Goal: Find specific page/section: Find specific page/section

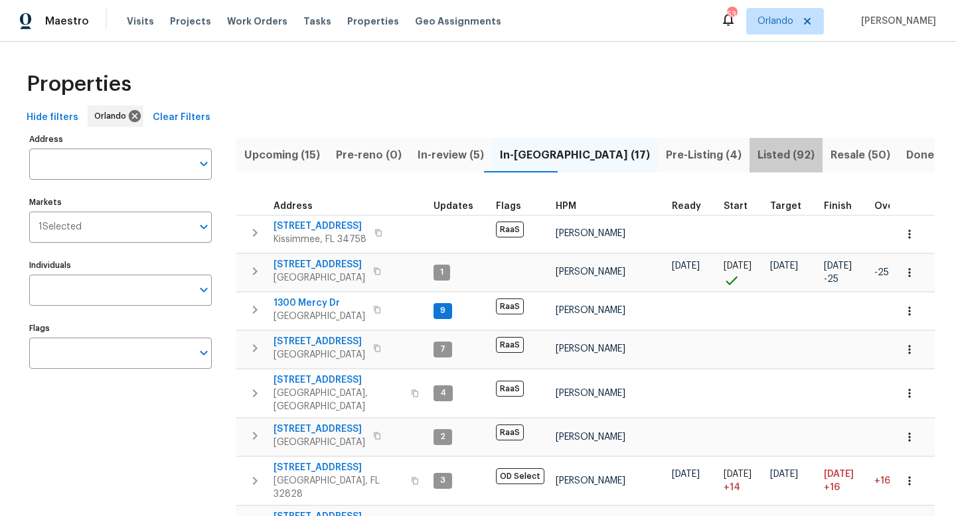
click at [757, 155] on span "Listed (92)" at bounding box center [785, 155] width 57 height 19
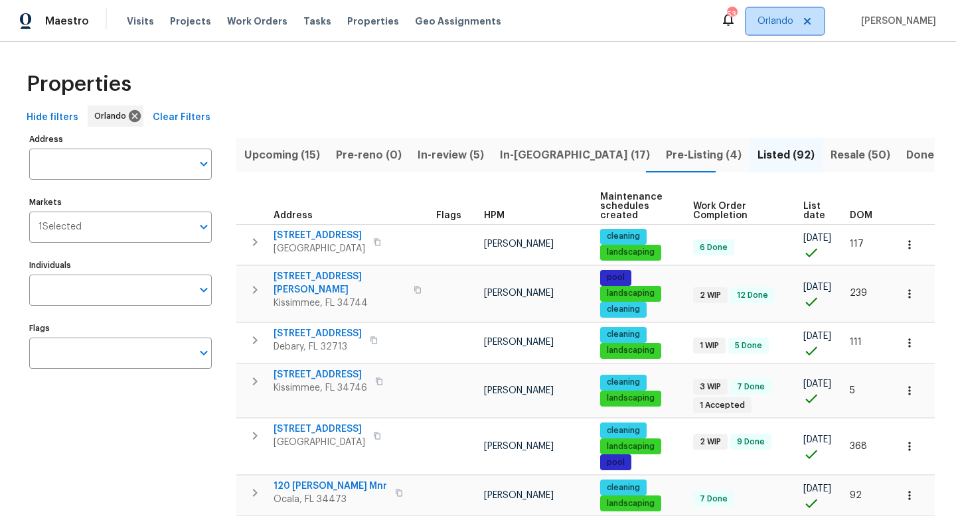
click at [793, 24] on span "Orlando" at bounding box center [775, 21] width 36 height 13
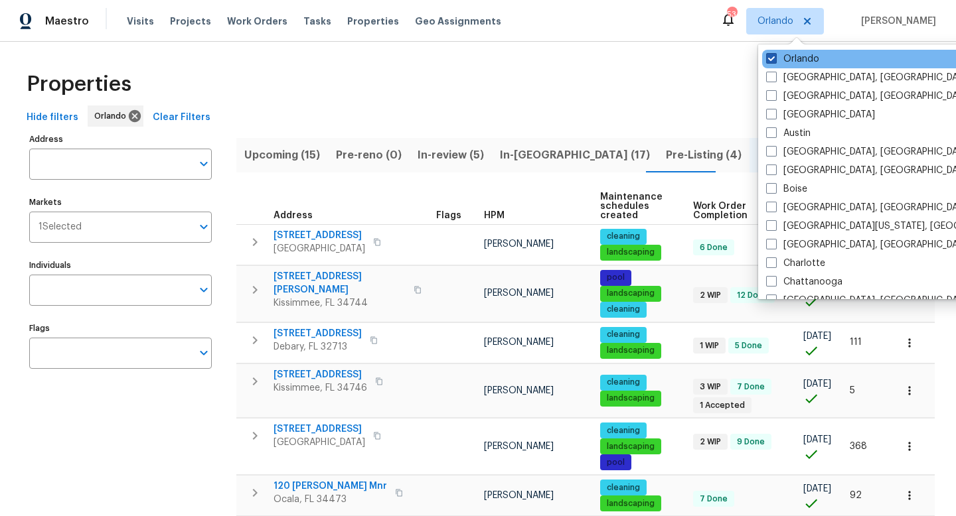
click at [771, 60] on span at bounding box center [771, 58] width 11 height 11
click at [771, 60] on input "Orlando" at bounding box center [770, 56] width 9 height 9
checkbox input "false"
checkbox input "true"
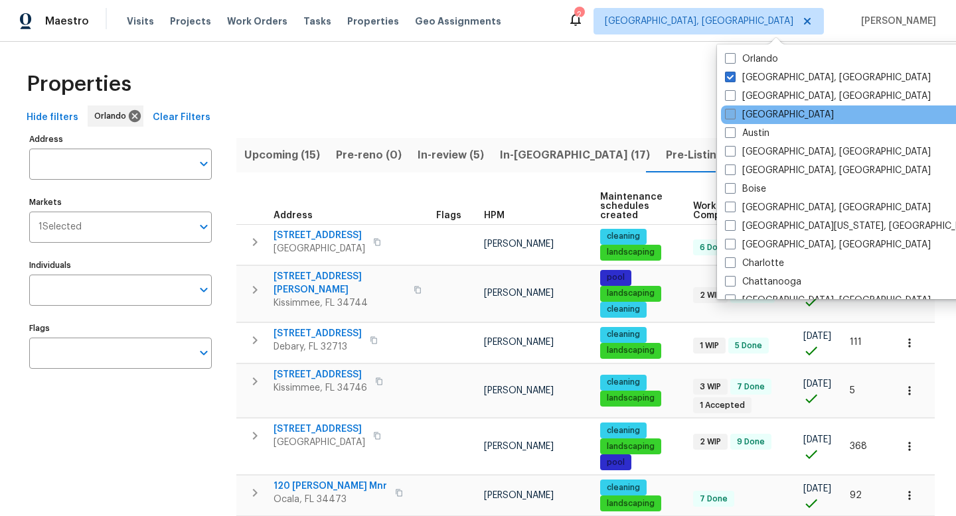
click at [735, 112] on span at bounding box center [730, 114] width 11 height 11
click at [733, 112] on input "[GEOGRAPHIC_DATA]" at bounding box center [729, 112] width 9 height 9
checkbox input "true"
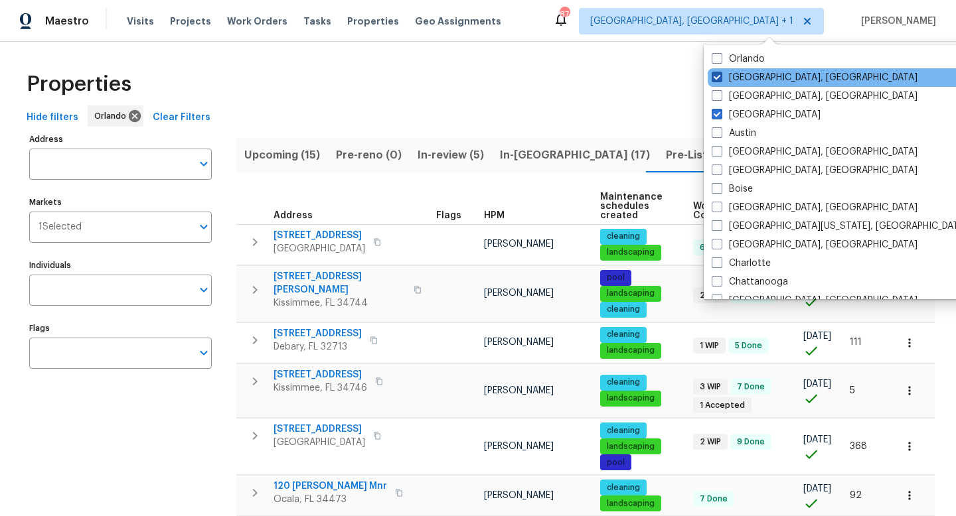
click at [722, 82] on label "[GEOGRAPHIC_DATA], [GEOGRAPHIC_DATA]" at bounding box center [814, 77] width 206 height 13
click at [720, 80] on input "[GEOGRAPHIC_DATA], [GEOGRAPHIC_DATA]" at bounding box center [715, 75] width 9 height 9
checkbox input "false"
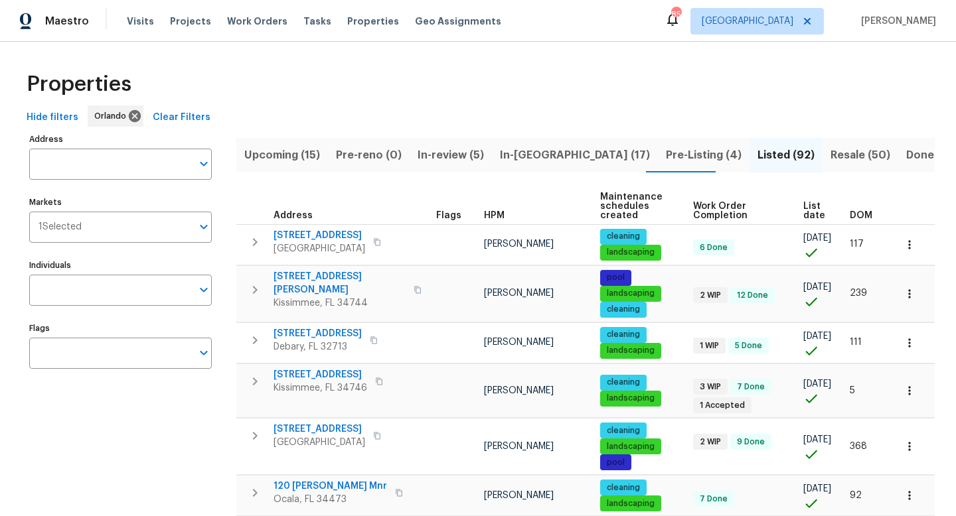
click at [721, 82] on div "Properties" at bounding box center [477, 84] width 913 height 42
click at [129, 115] on icon at bounding box center [134, 116] width 15 height 15
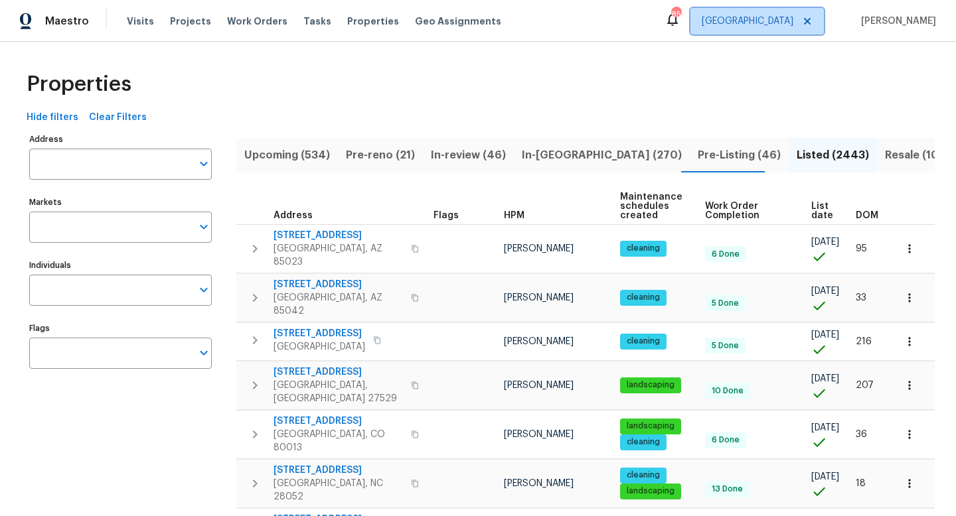
click at [793, 21] on span "[GEOGRAPHIC_DATA]" at bounding box center [748, 21] width 92 height 13
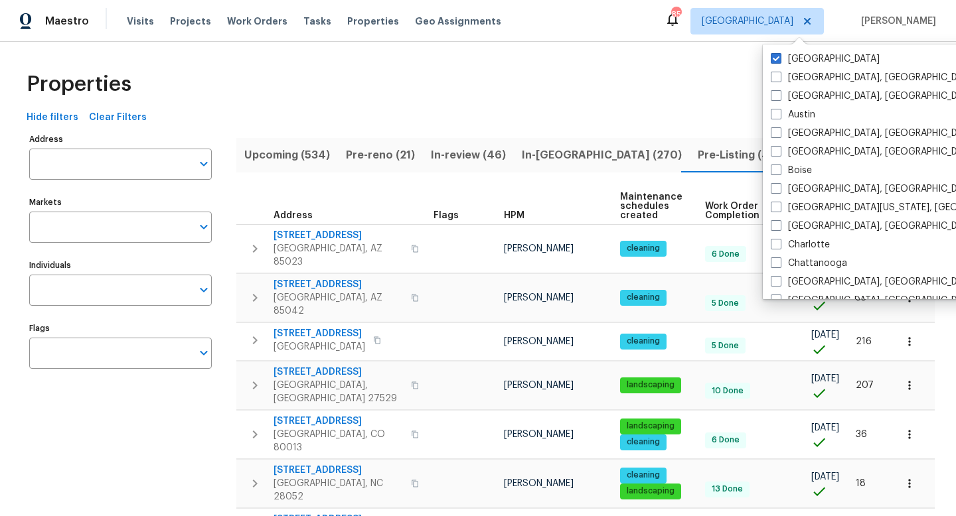
click at [581, 86] on div "Properties" at bounding box center [477, 84] width 913 height 42
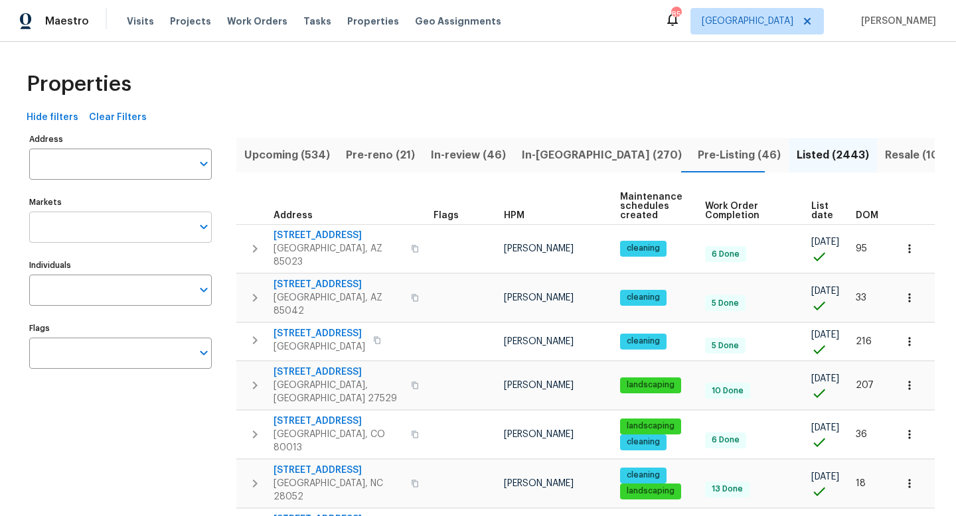
click at [200, 233] on icon "Open" at bounding box center [204, 227] width 16 height 16
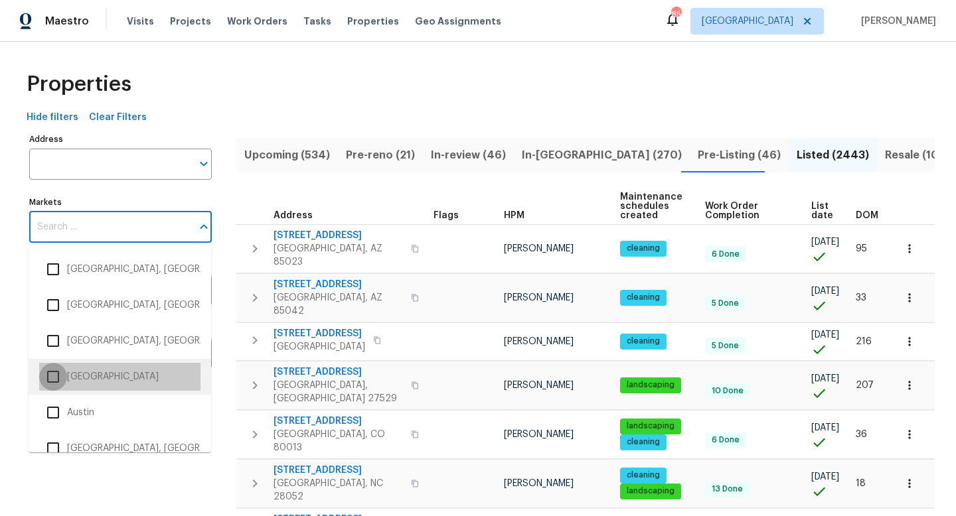
click at [56, 378] on input "checkbox" at bounding box center [53, 377] width 28 height 28
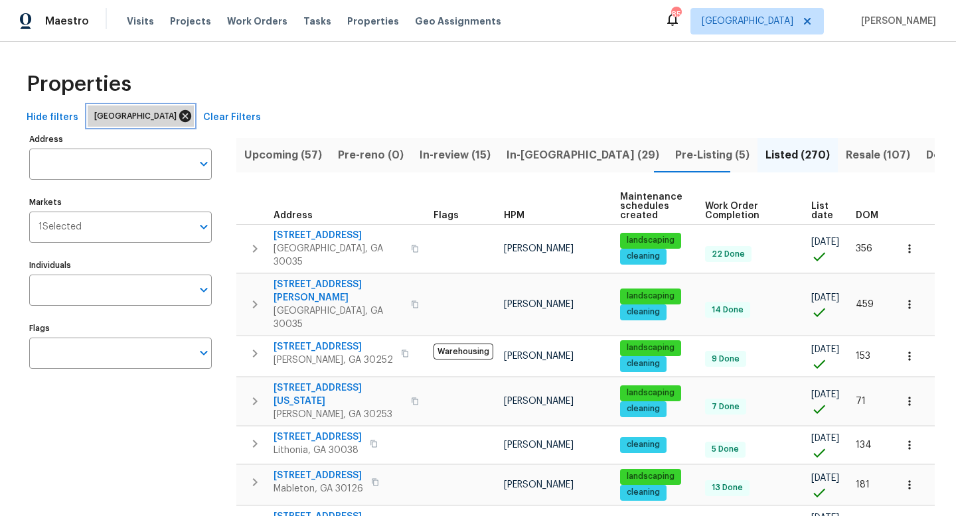
click at [178, 117] on icon at bounding box center [185, 116] width 15 height 15
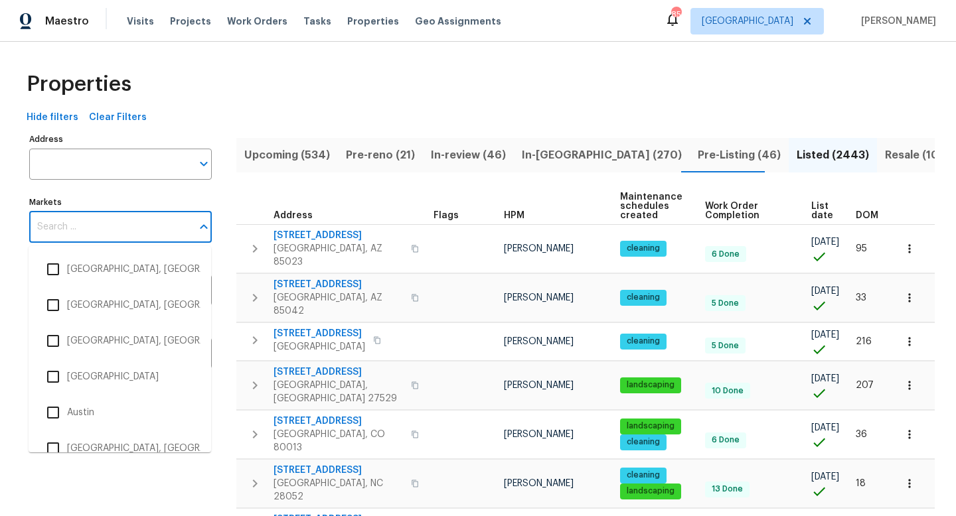
click at [123, 225] on input "Markets" at bounding box center [110, 227] width 163 height 31
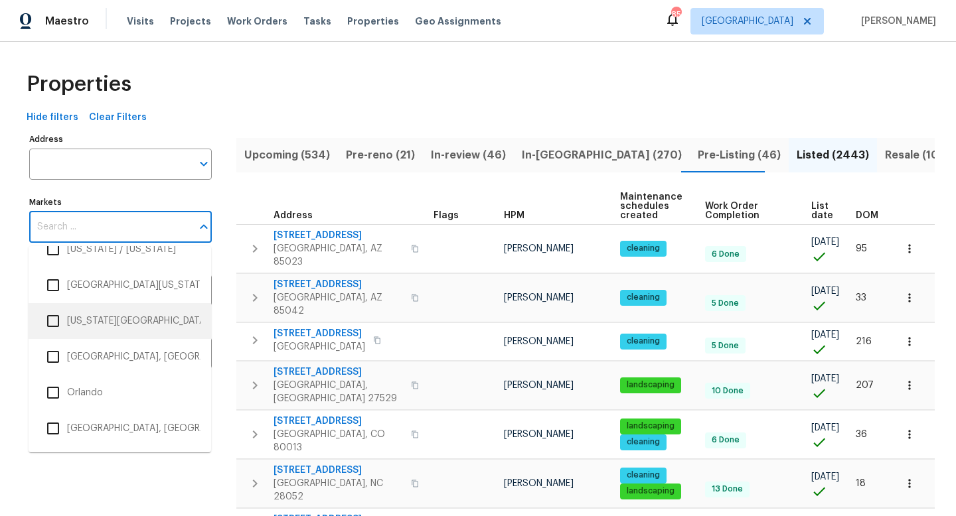
scroll to position [1818, 0]
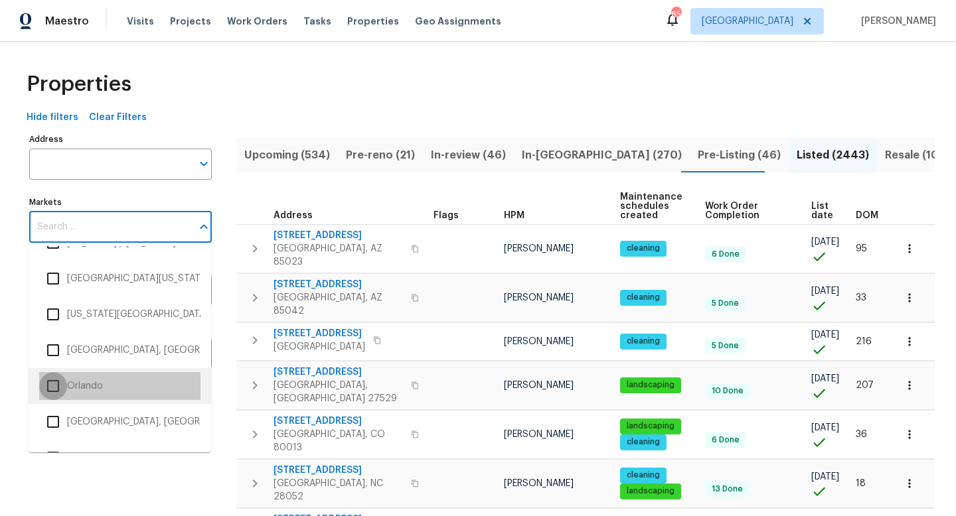
click at [53, 390] on input "checkbox" at bounding box center [53, 386] width 28 height 28
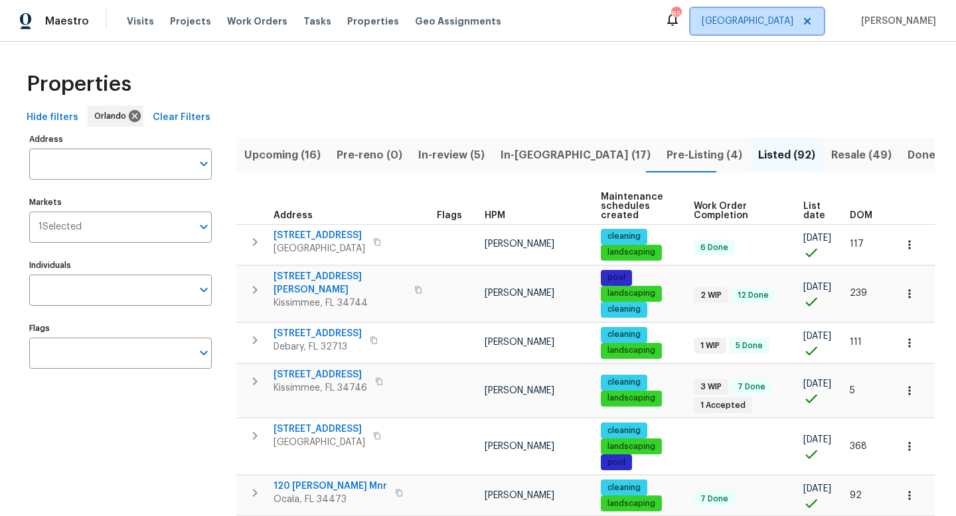
click at [812, 20] on icon at bounding box center [807, 21] width 11 height 11
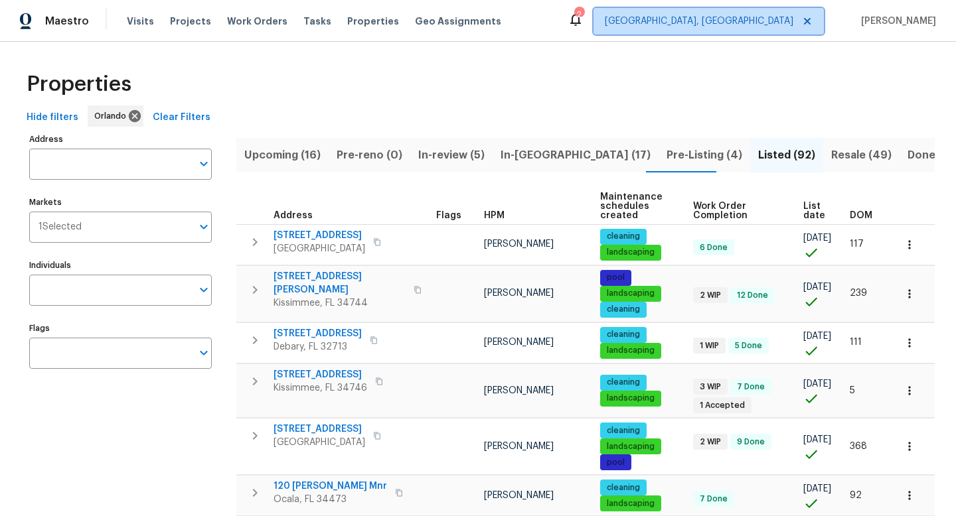
click at [768, 24] on span "[GEOGRAPHIC_DATA], [GEOGRAPHIC_DATA]" at bounding box center [699, 21] width 188 height 13
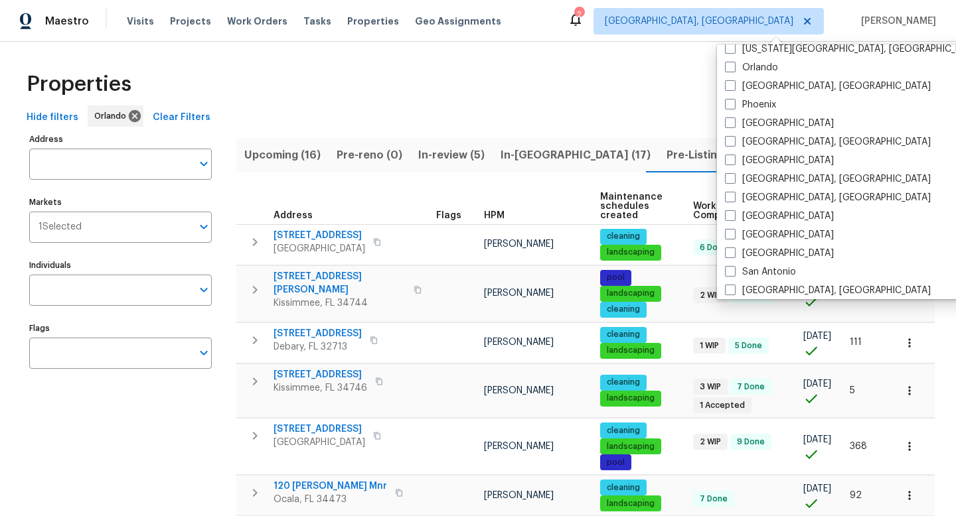
scroll to position [619, 0]
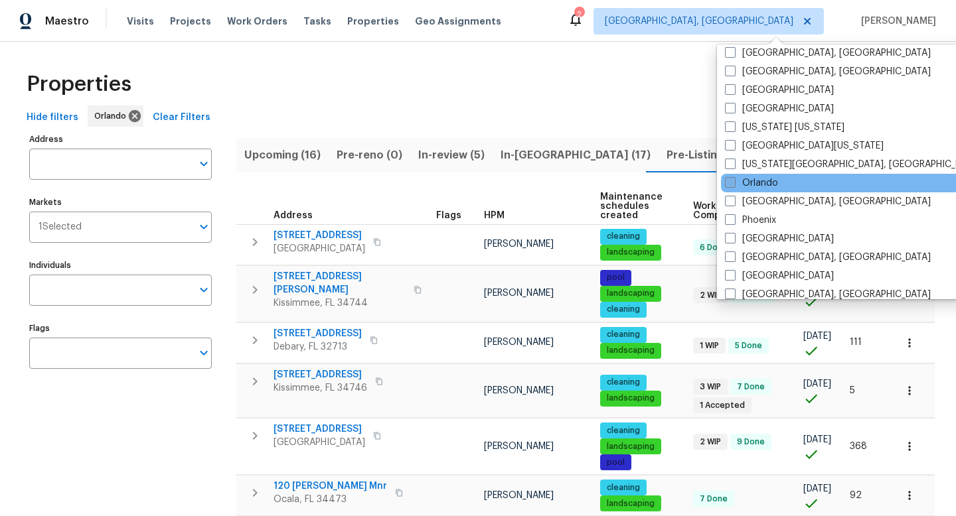
click at [734, 181] on span at bounding box center [730, 182] width 11 height 11
click at [733, 181] on input "Orlando" at bounding box center [729, 181] width 9 height 9
checkbox input "true"
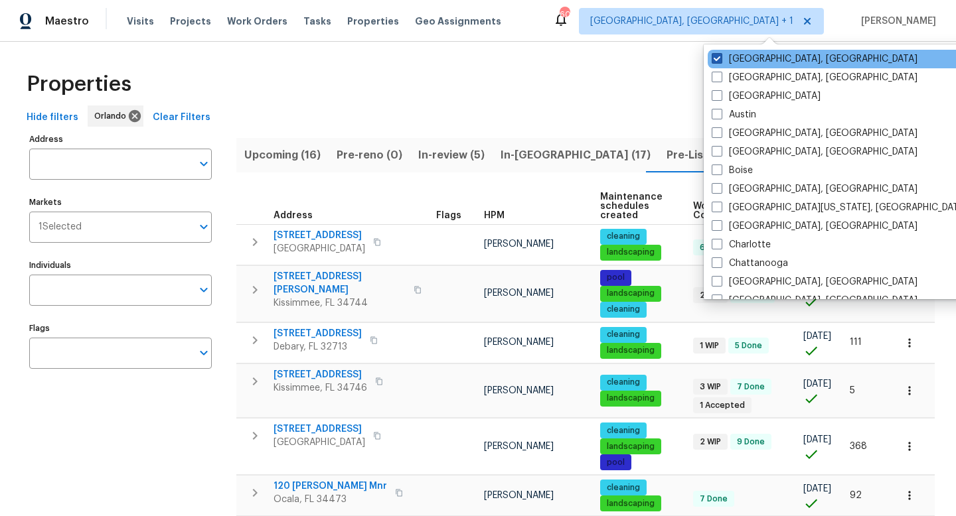
click at [719, 60] on span at bounding box center [716, 58] width 11 height 11
click at [719, 60] on input "[GEOGRAPHIC_DATA], [GEOGRAPHIC_DATA]" at bounding box center [715, 56] width 9 height 9
checkbox input "false"
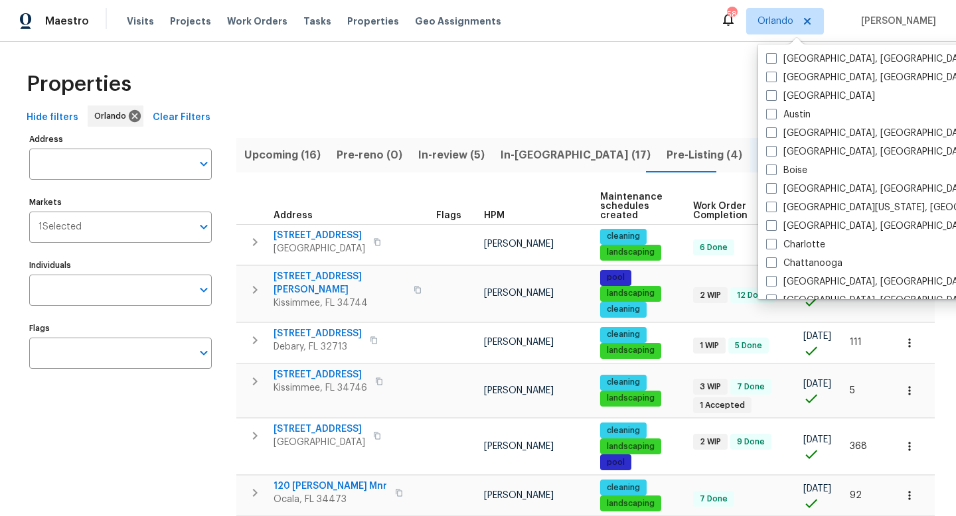
click at [549, 86] on div "Properties" at bounding box center [477, 84] width 913 height 42
